Goal: Task Accomplishment & Management: Manage account settings

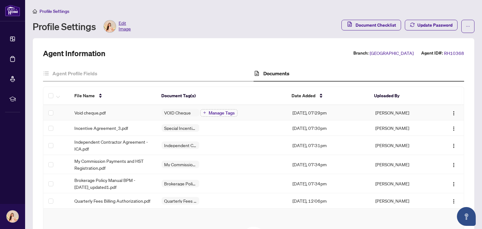
click at [221, 113] on span "Manage Tags" at bounding box center [222, 113] width 26 height 4
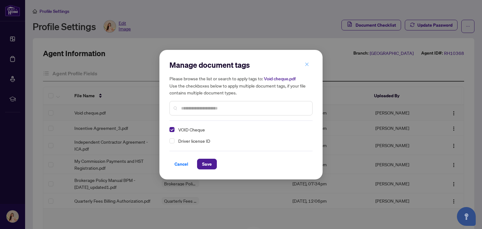
click at [307, 64] on icon "close" at bounding box center [307, 64] width 4 height 4
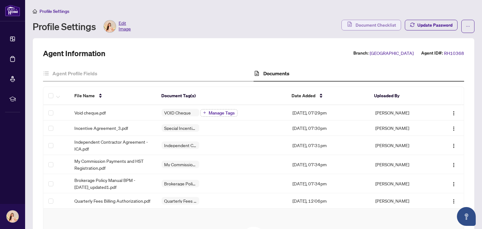
click at [371, 28] on span "Document Checklist" at bounding box center [375, 25] width 40 height 10
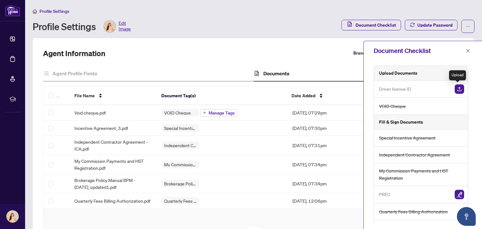
click at [460, 89] on img "button" at bounding box center [459, 88] width 9 height 9
click at [458, 88] on img "button" at bounding box center [459, 88] width 9 height 9
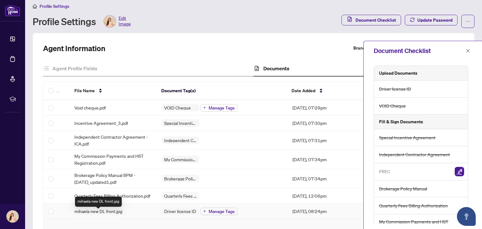
click at [110, 215] on span "mihaela new DL front.jpg" at bounding box center [98, 211] width 48 height 7
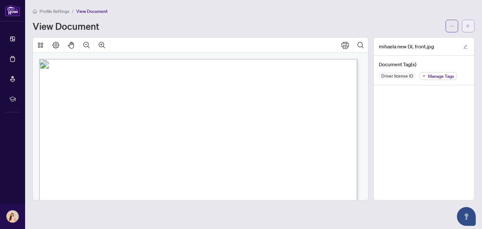
click at [467, 29] on span "button" at bounding box center [468, 26] width 4 height 10
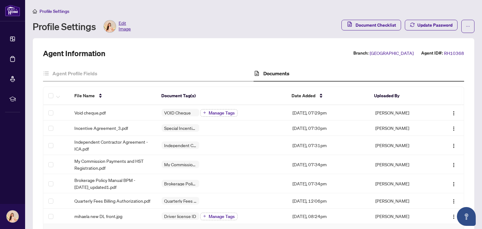
click at [128, 27] on span "Edit Image" at bounding box center [125, 26] width 12 height 13
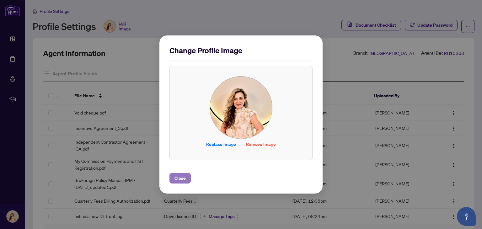
click at [184, 176] on span "Close" at bounding box center [179, 178] width 11 height 10
